Goal: Task Accomplishment & Management: Complete application form

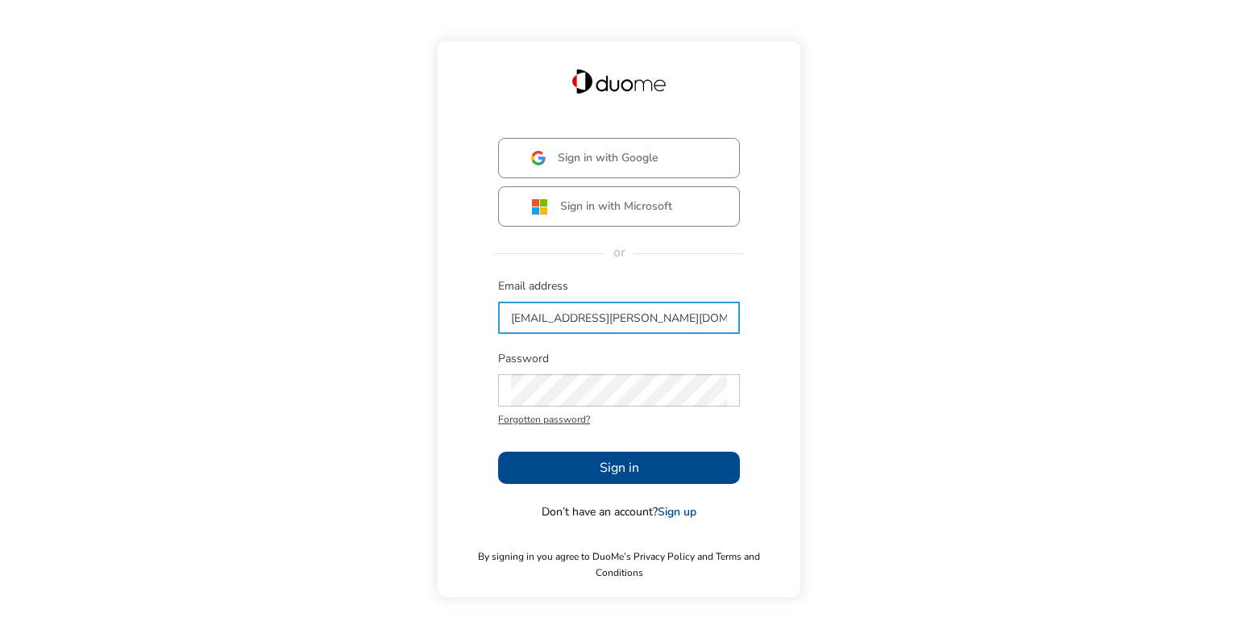
type input "[EMAIL_ADDRESS][PERSON_NAME][DOMAIN_NAME]"
click at [583, 464] on button "Sign in" at bounding box center [619, 467] width 242 height 32
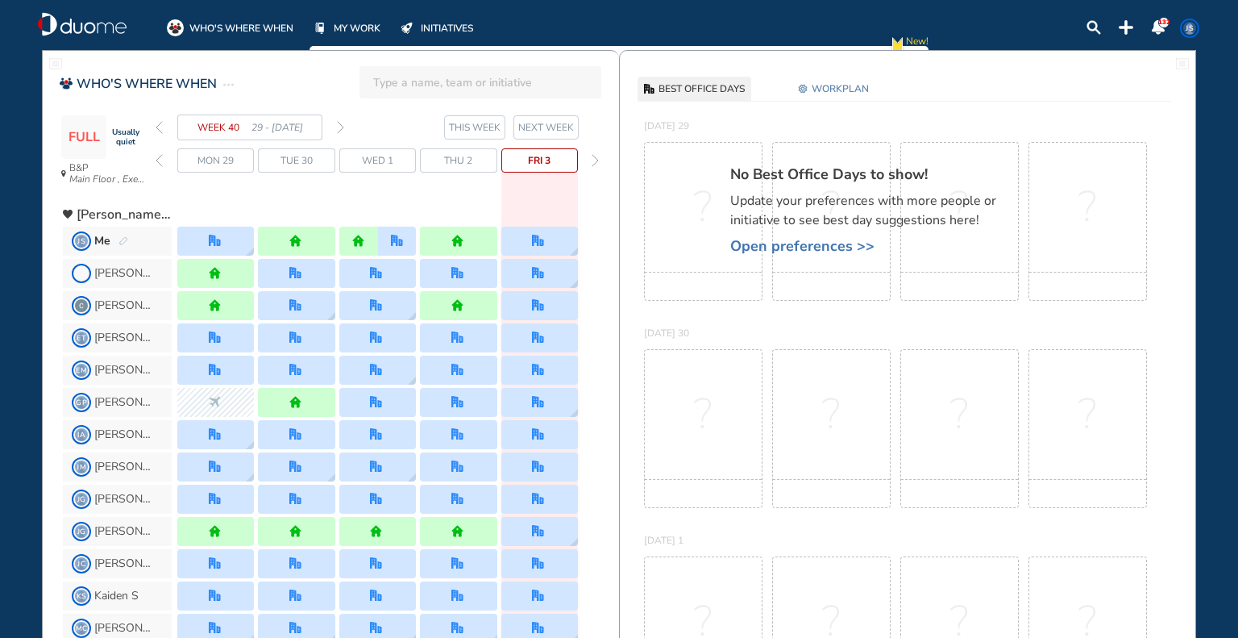
click at [815, 251] on span "Open preferences >>" at bounding box center [871, 246] width 282 height 16
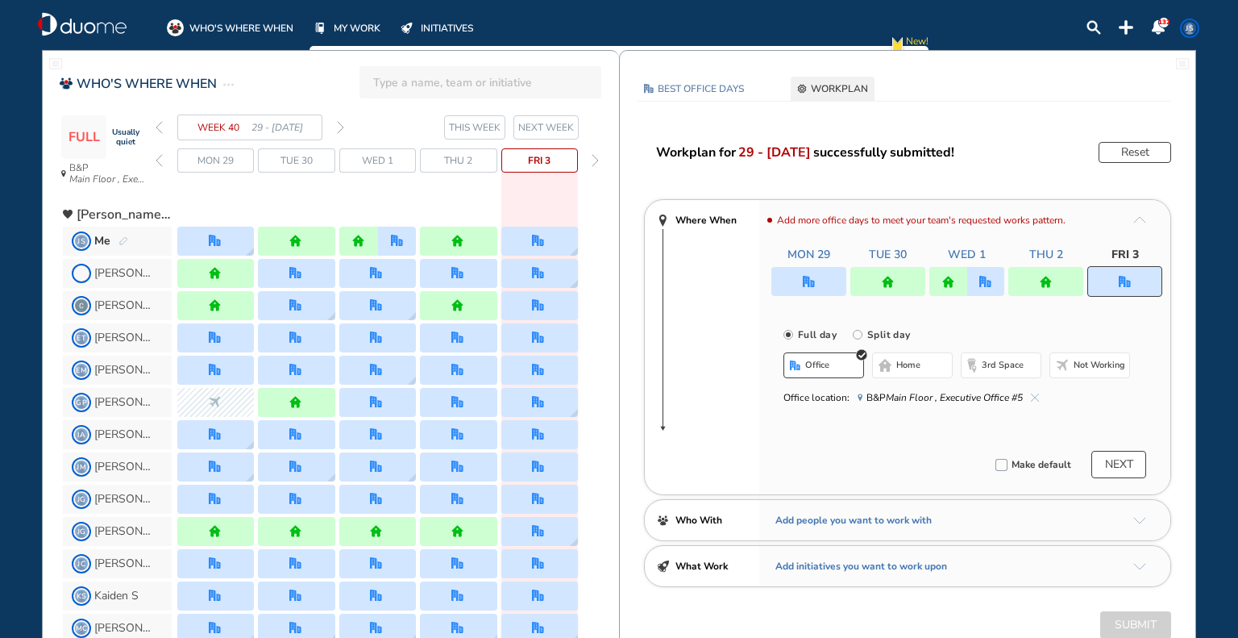
click at [567, 127] on span "NEXT WEEK" at bounding box center [546, 127] width 56 height 16
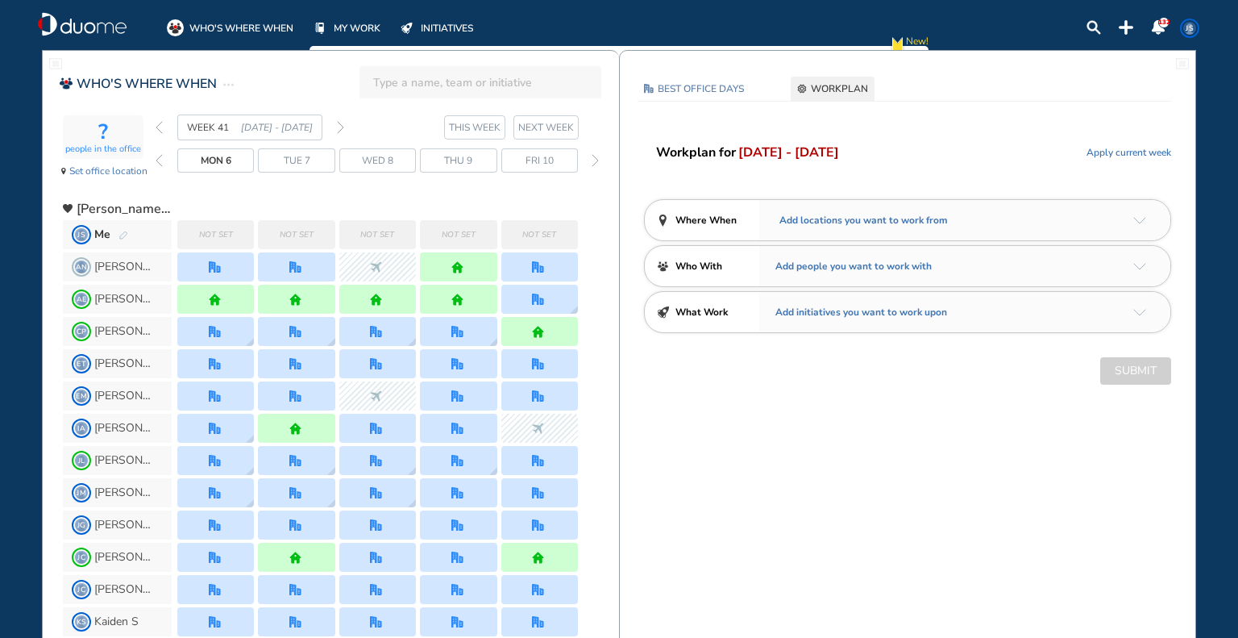
click at [835, 224] on span "Add locations you want to work from" at bounding box center [861, 220] width 173 height 16
click at [1148, 213] on div "Add locations you want to work from" at bounding box center [964, 220] width 411 height 40
click at [1141, 218] on img "arrow-down-a5b4c4" at bounding box center [1139, 220] width 13 height 7
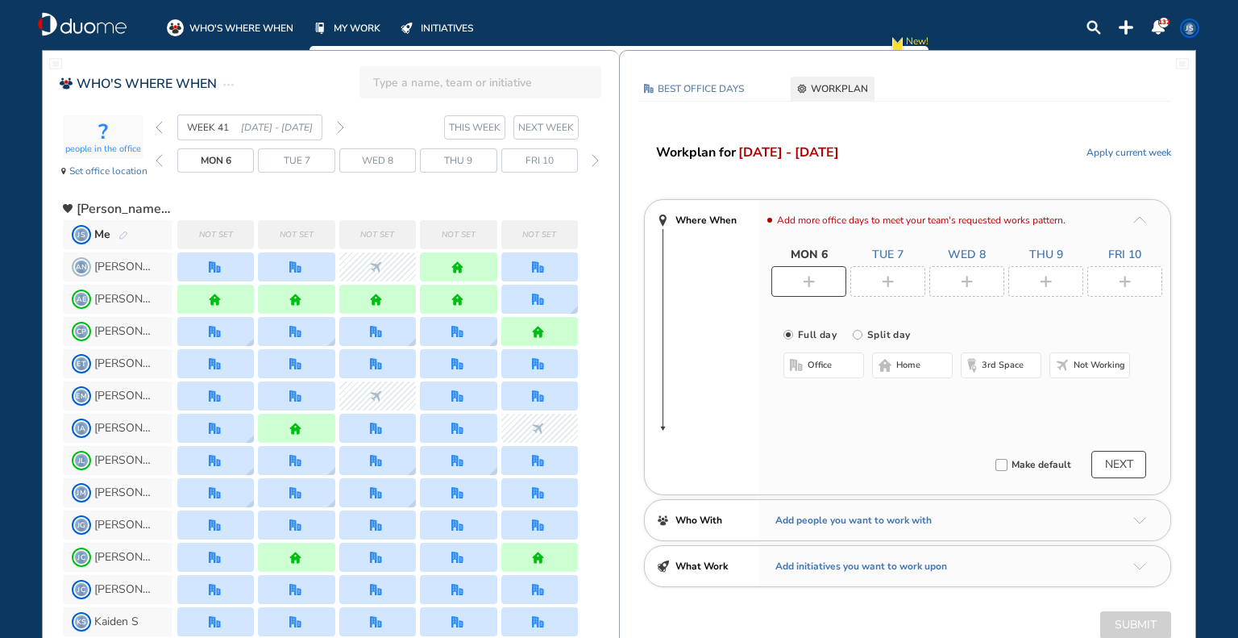
click at [813, 285] on div at bounding box center [808, 281] width 75 height 31
click at [913, 363] on span "home" at bounding box center [908, 365] width 24 height 13
click at [903, 280] on div at bounding box center [887, 281] width 75 height 31
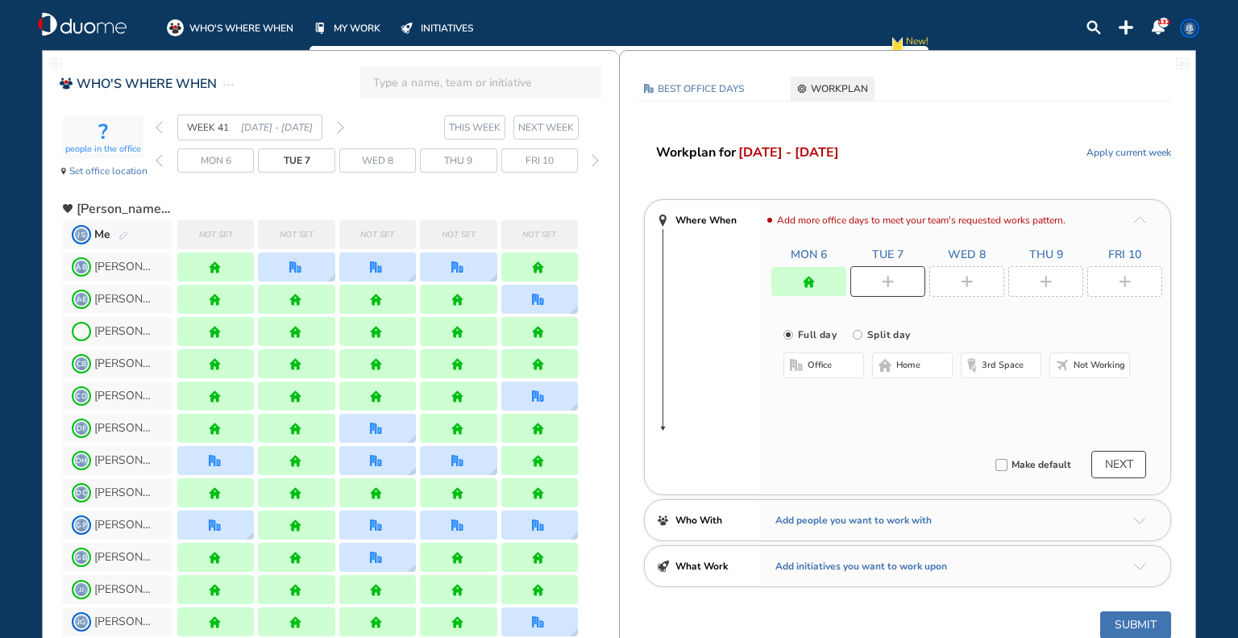
click at [819, 372] on button "office" at bounding box center [824, 365] width 81 height 26
click at [961, 283] on img "plus-rounded-bdbdbd" at bounding box center [967, 282] width 12 height 12
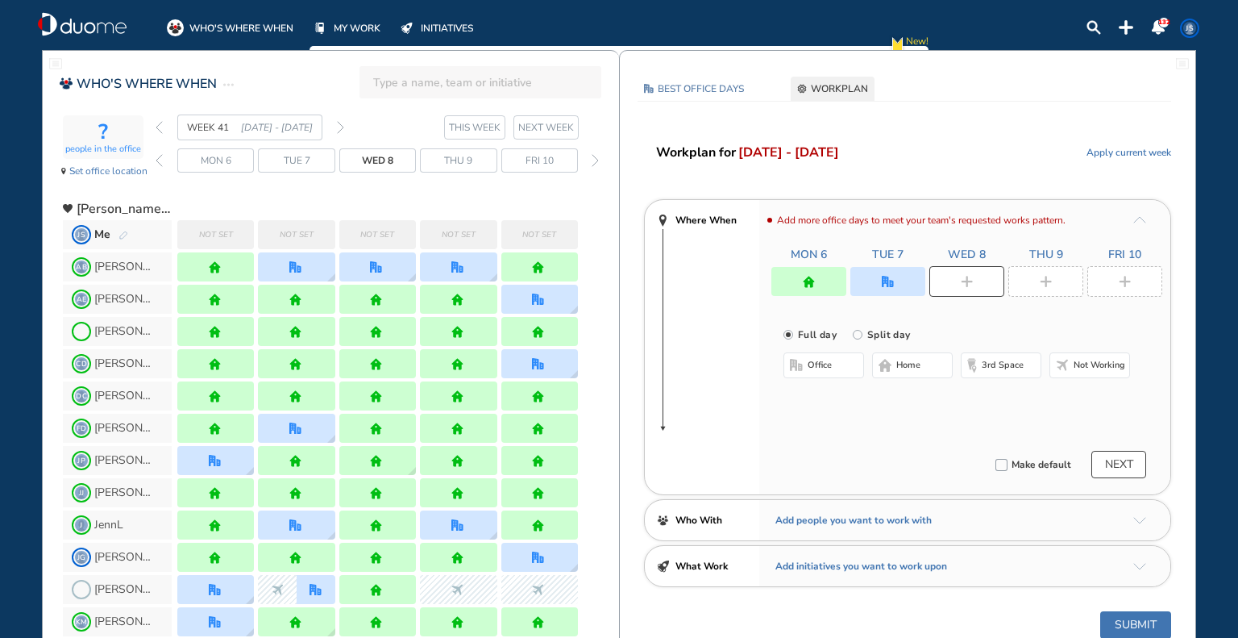
click at [891, 373] on button "home" at bounding box center [912, 365] width 81 height 26
click at [1031, 277] on div at bounding box center [1045, 281] width 75 height 31
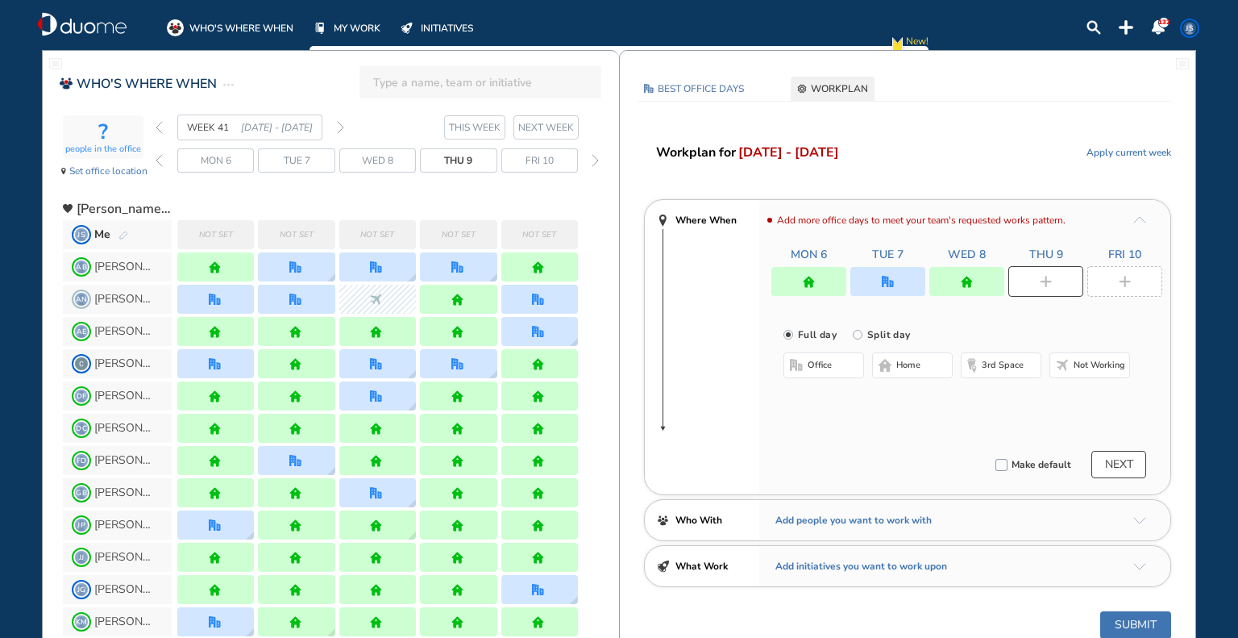
click at [801, 368] on img "office-bdbdbd" at bounding box center [796, 365] width 13 height 13
click at [807, 394] on button "Select location" at bounding box center [826, 397] width 64 height 16
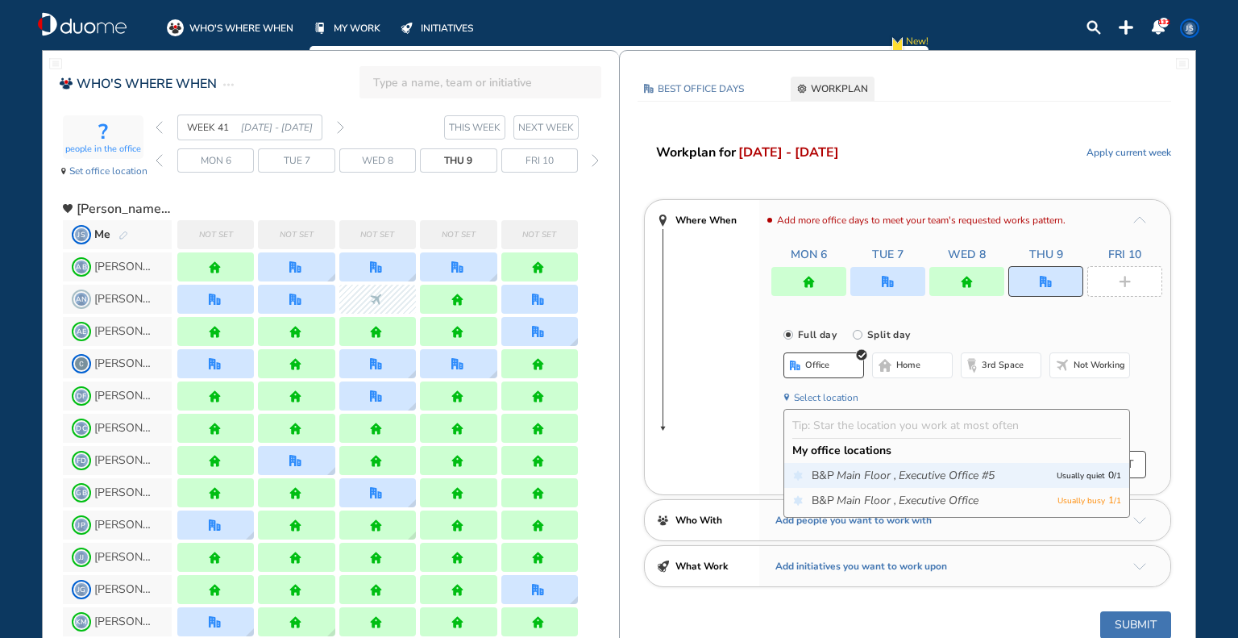
click at [829, 478] on span "B&P Main Floor , Executive Office #5" at bounding box center [930, 476] width 237 height 16
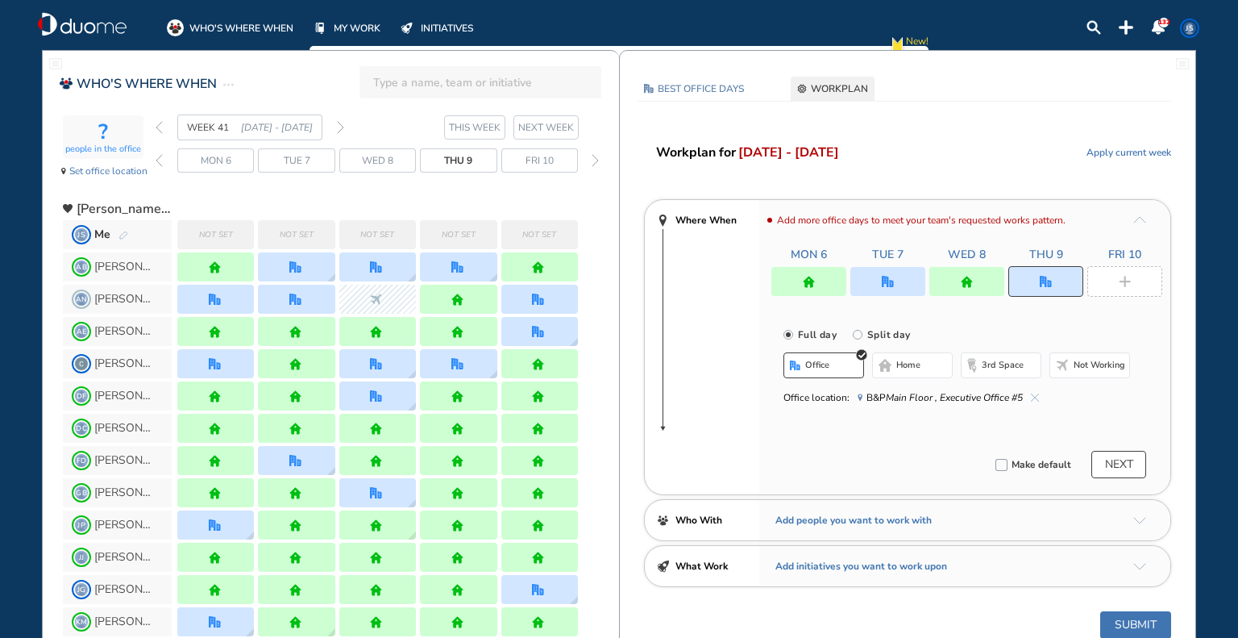
click at [888, 286] on img "office" at bounding box center [888, 282] width 12 height 12
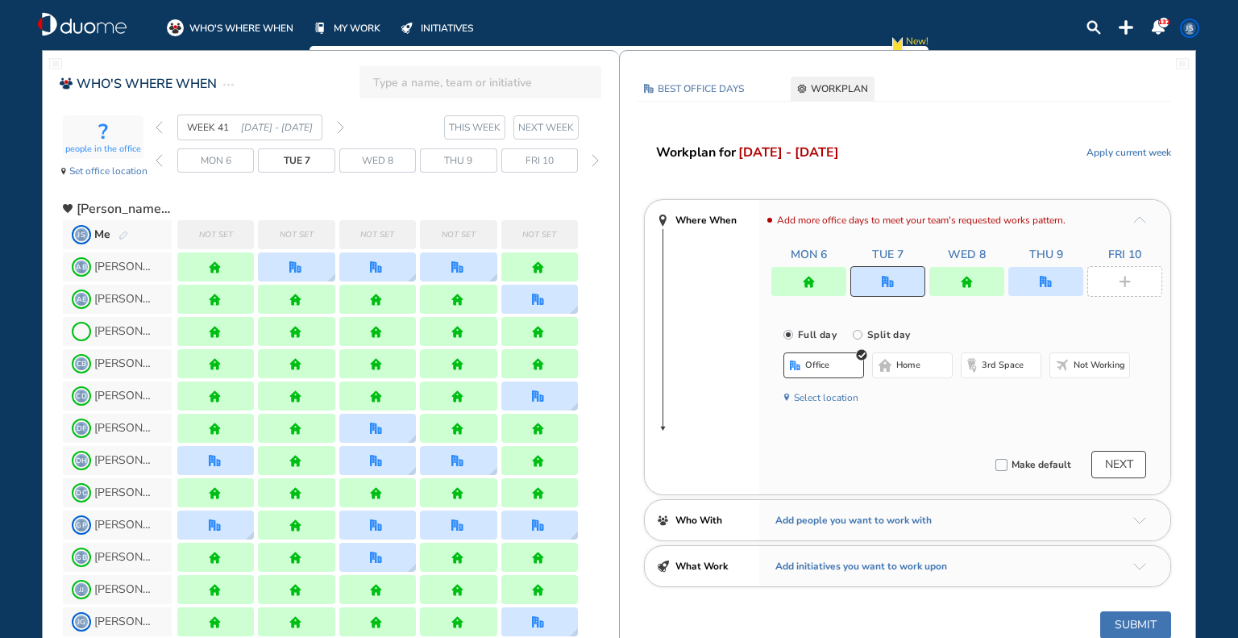
click at [811, 396] on button "Select location" at bounding box center [826, 397] width 64 height 16
click at [839, 479] on icon "Main Floor ," at bounding box center [867, 476] width 60 height 16
click at [1123, 276] on img "plus-rounded-bdbdbd" at bounding box center [1125, 282] width 12 height 12
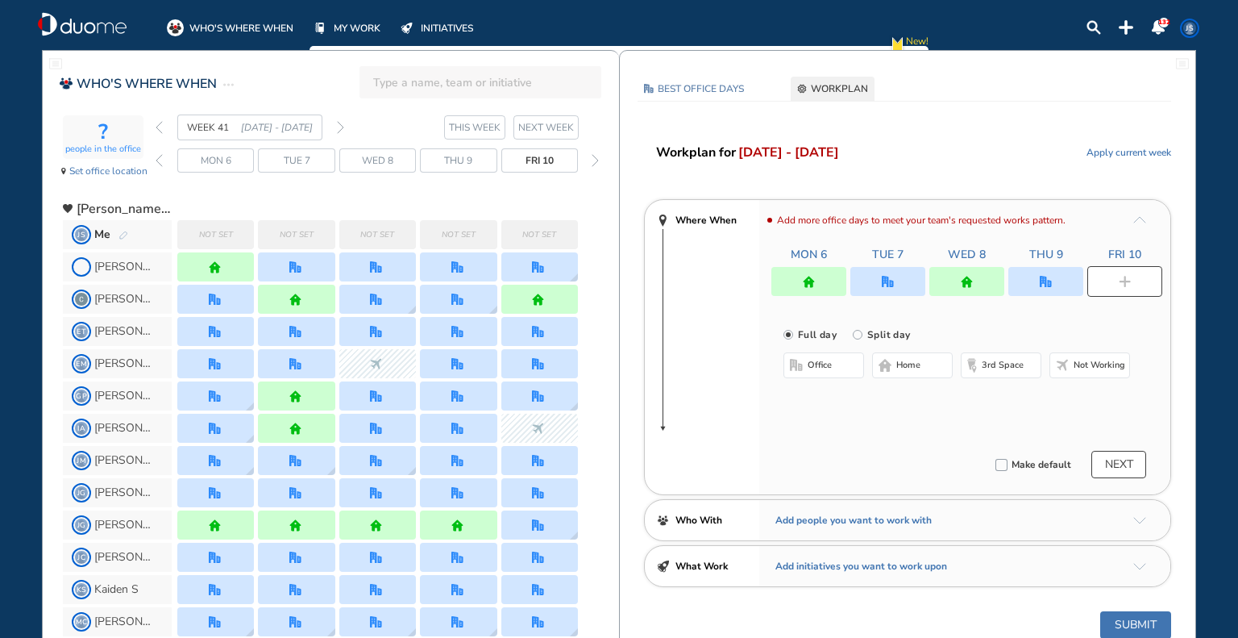
click at [842, 370] on button "office" at bounding box center [824, 365] width 81 height 26
click at [831, 405] on button "Select location" at bounding box center [826, 397] width 64 height 16
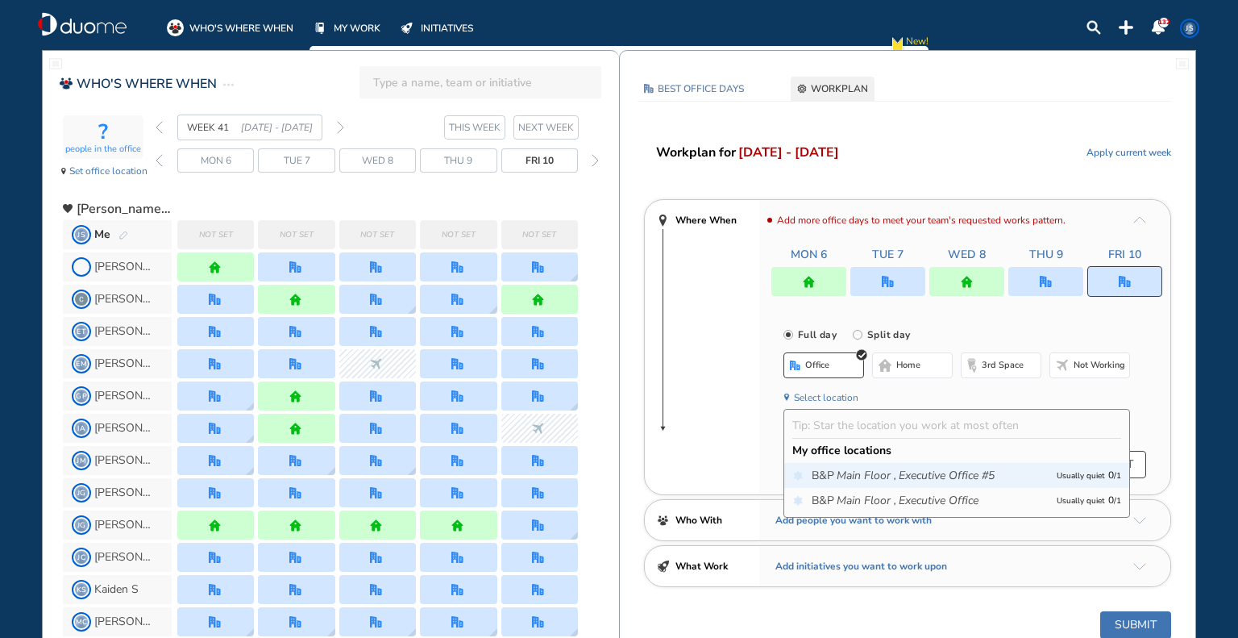
click at [825, 472] on span "B&P Main Floor , Executive Office #5" at bounding box center [930, 476] width 237 height 16
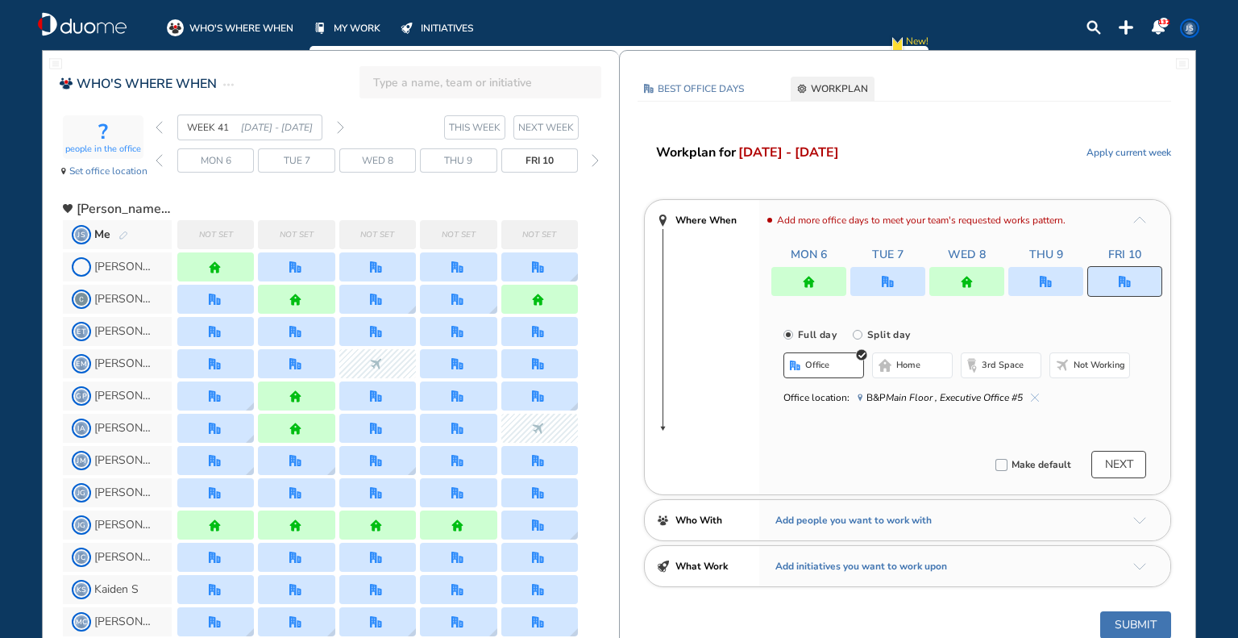
click at [1121, 470] on button "NEXT" at bounding box center [1118, 464] width 55 height 27
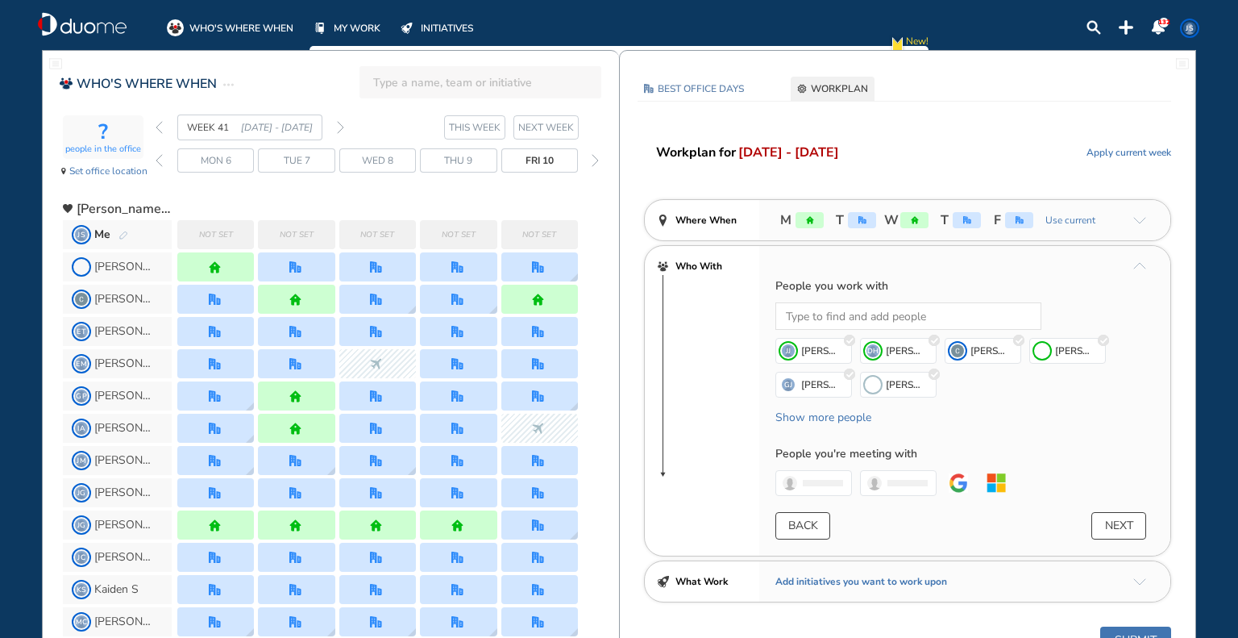
click at [1119, 522] on button "NEXT" at bounding box center [1118, 525] width 55 height 27
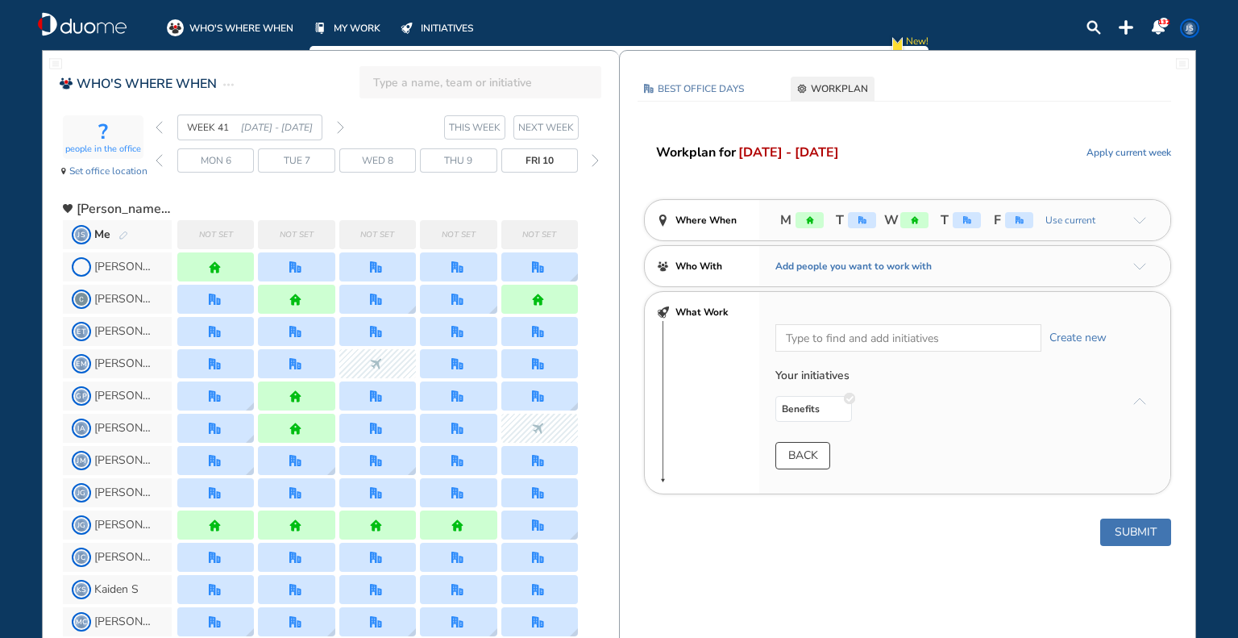
click at [1116, 529] on button "Submit" at bounding box center [1135, 531] width 71 height 27
